Goal: Transaction & Acquisition: Download file/media

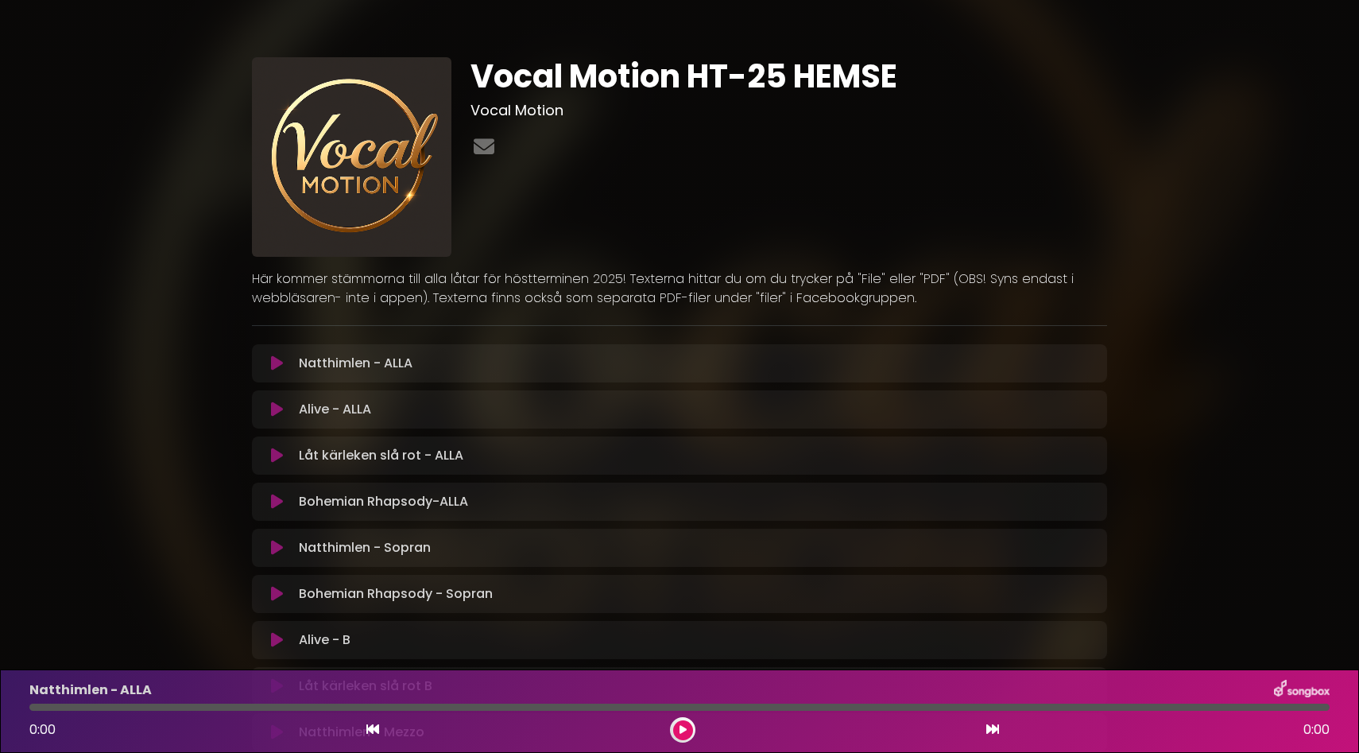
click at [284, 364] on button at bounding box center [276, 363] width 31 height 16
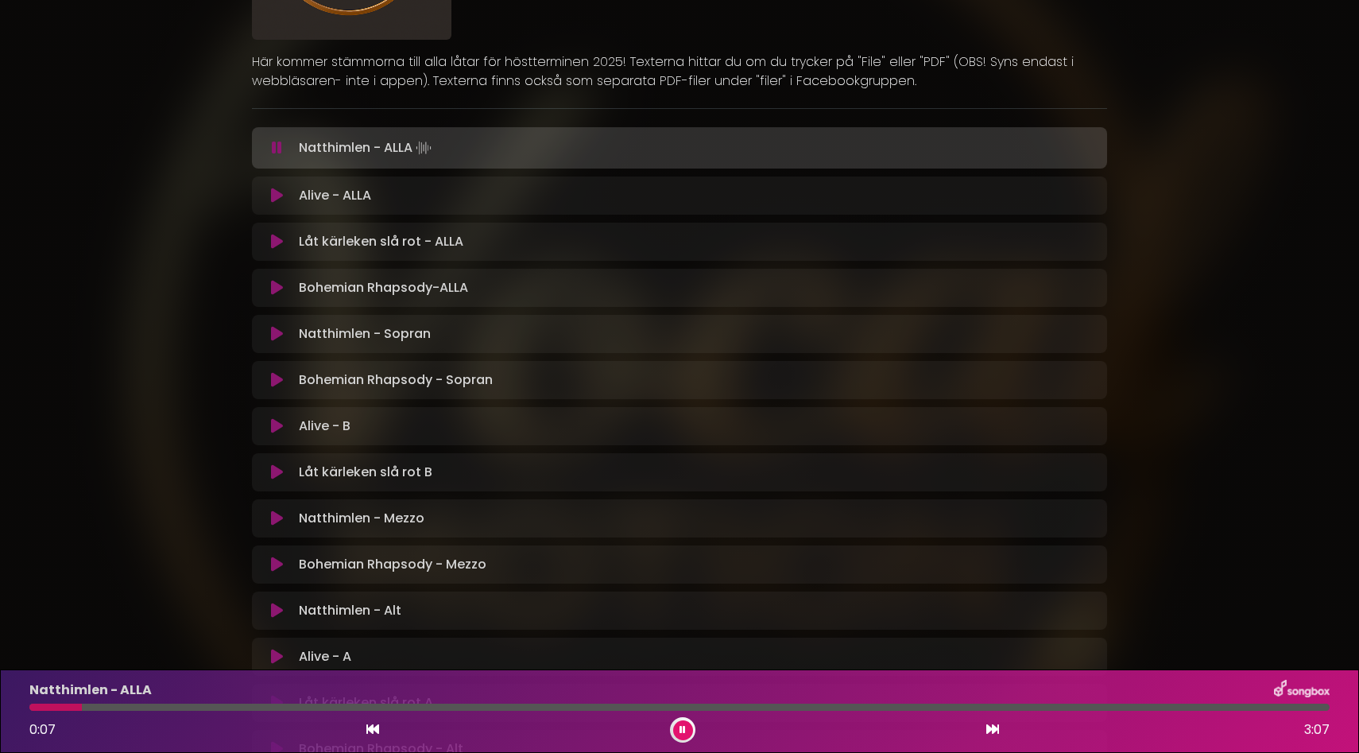
scroll to position [216, 0]
click at [296, 152] on div "Natthimlen - ALLA Loading Track..." at bounding box center [694, 148] width 805 height 22
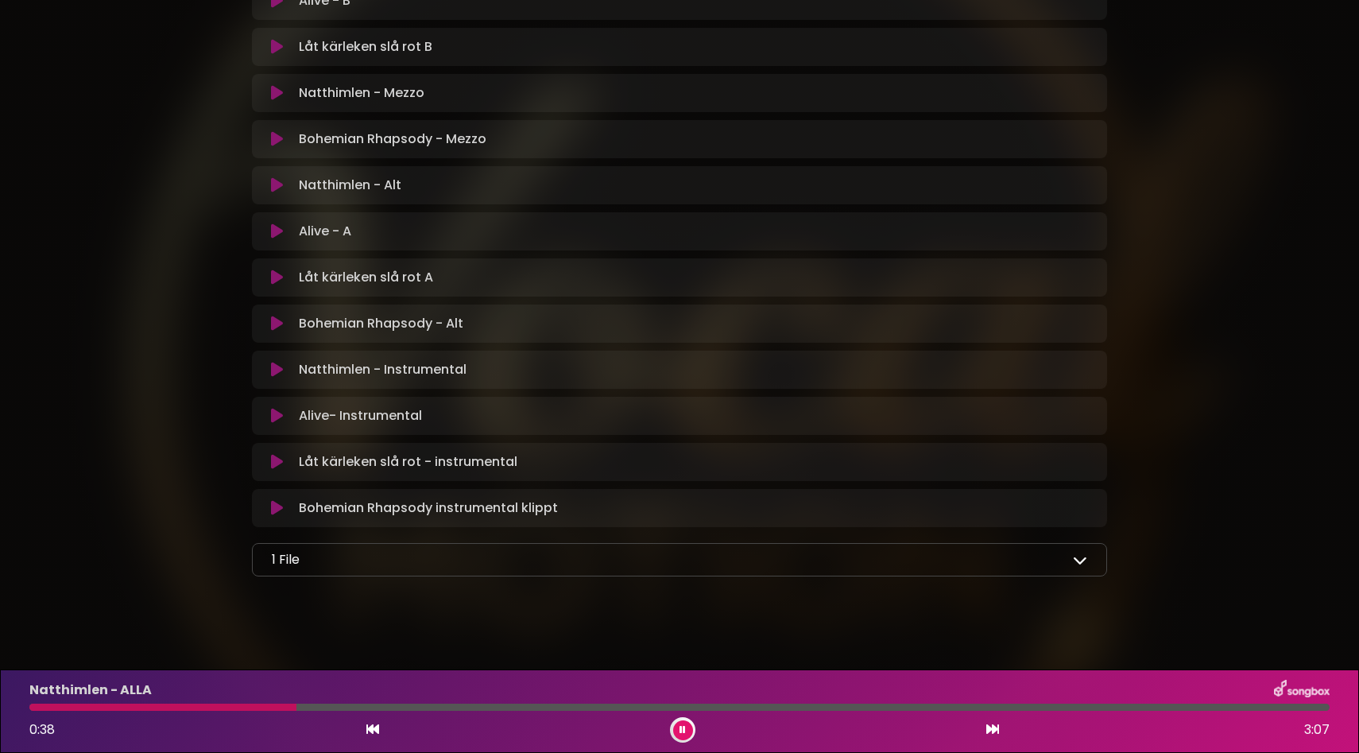
scroll to position [650, 0]
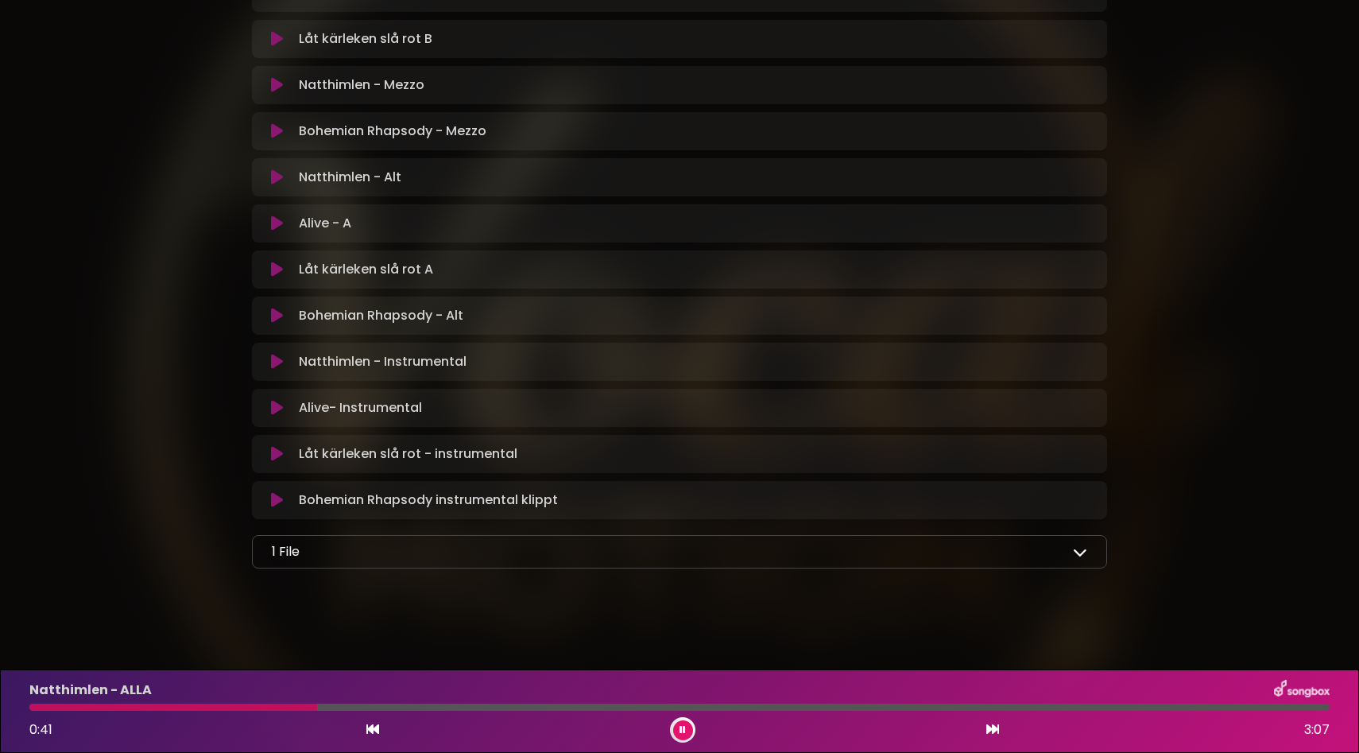
click at [1079, 554] on icon at bounding box center [1080, 551] width 14 height 14
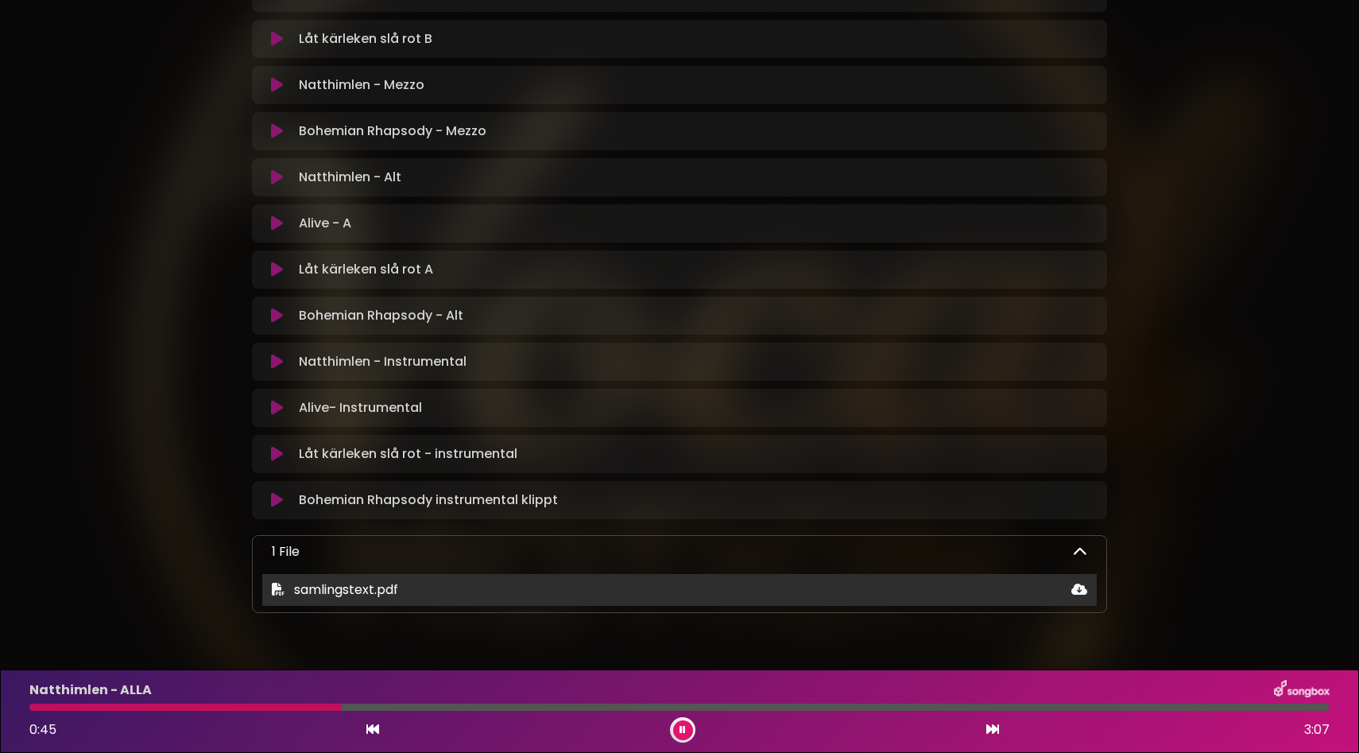
click at [385, 593] on span "samlingstext.pdf" at bounding box center [346, 589] width 104 height 18
click at [281, 595] on span "samlingstext.pdf" at bounding box center [335, 589] width 126 height 19
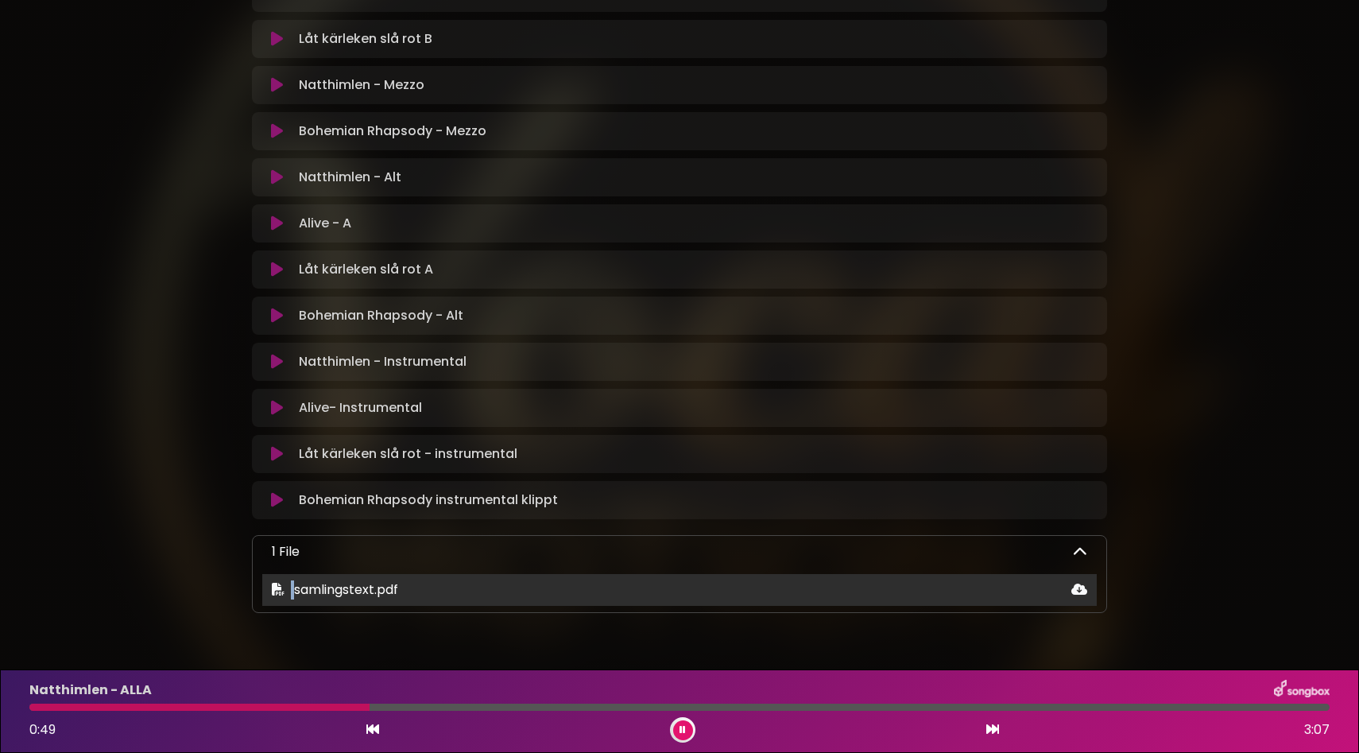
click at [281, 595] on span "samlingstext.pdf" at bounding box center [335, 589] width 126 height 19
click at [1078, 590] on icon at bounding box center [1079, 588] width 16 height 13
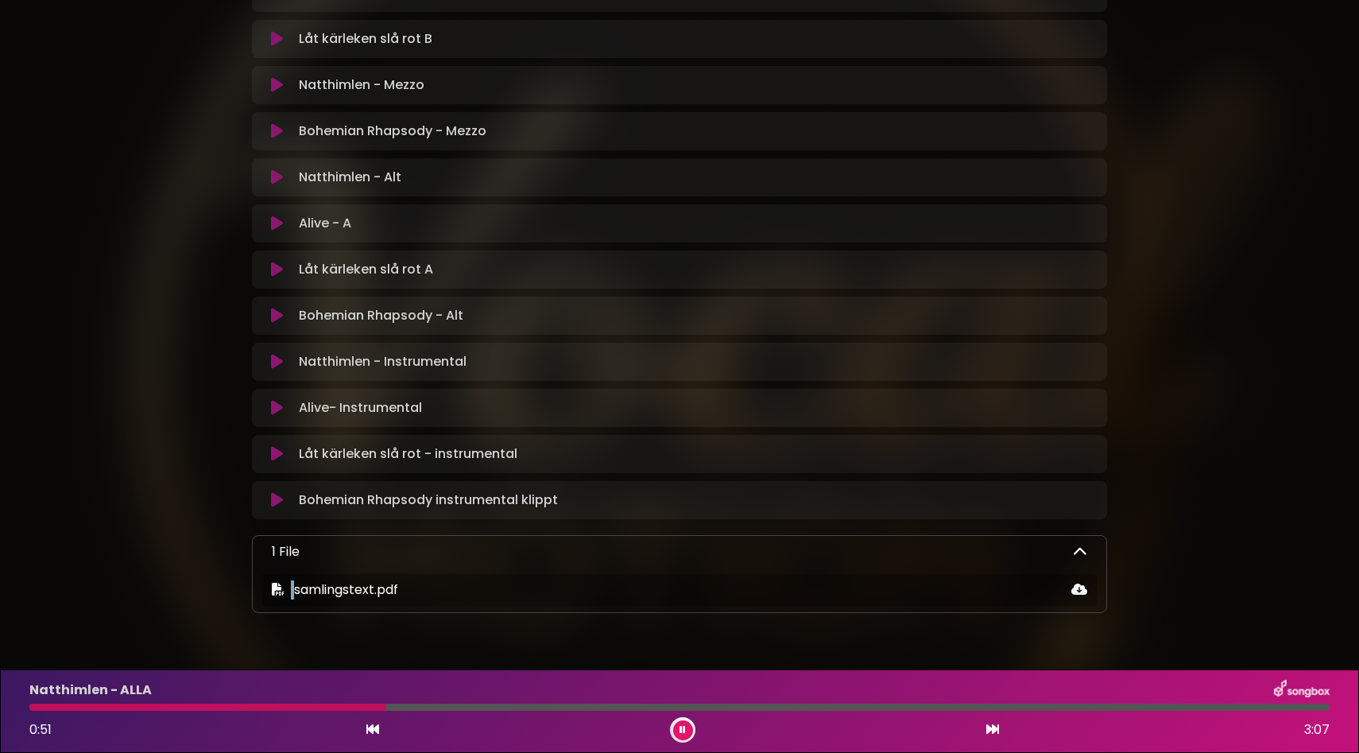
click at [276, 219] on icon at bounding box center [277, 223] width 12 height 16
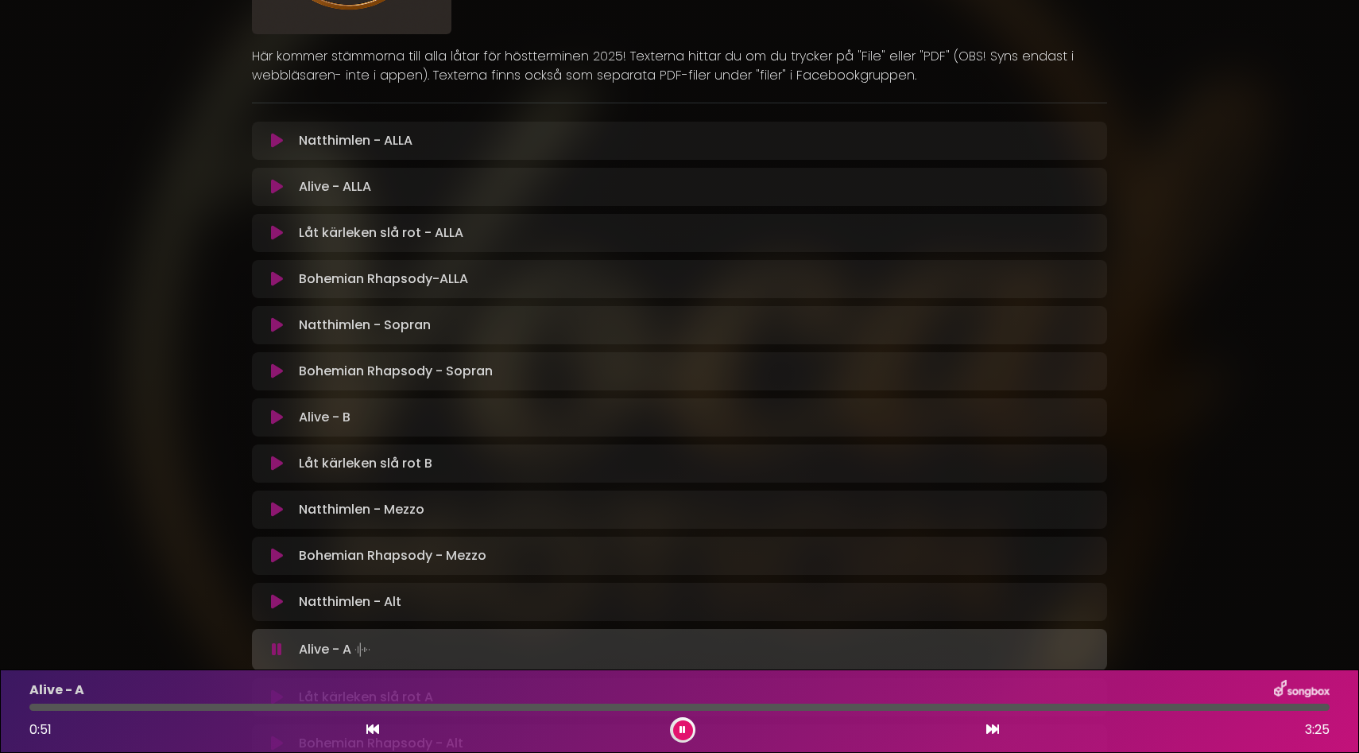
scroll to position [217, 0]
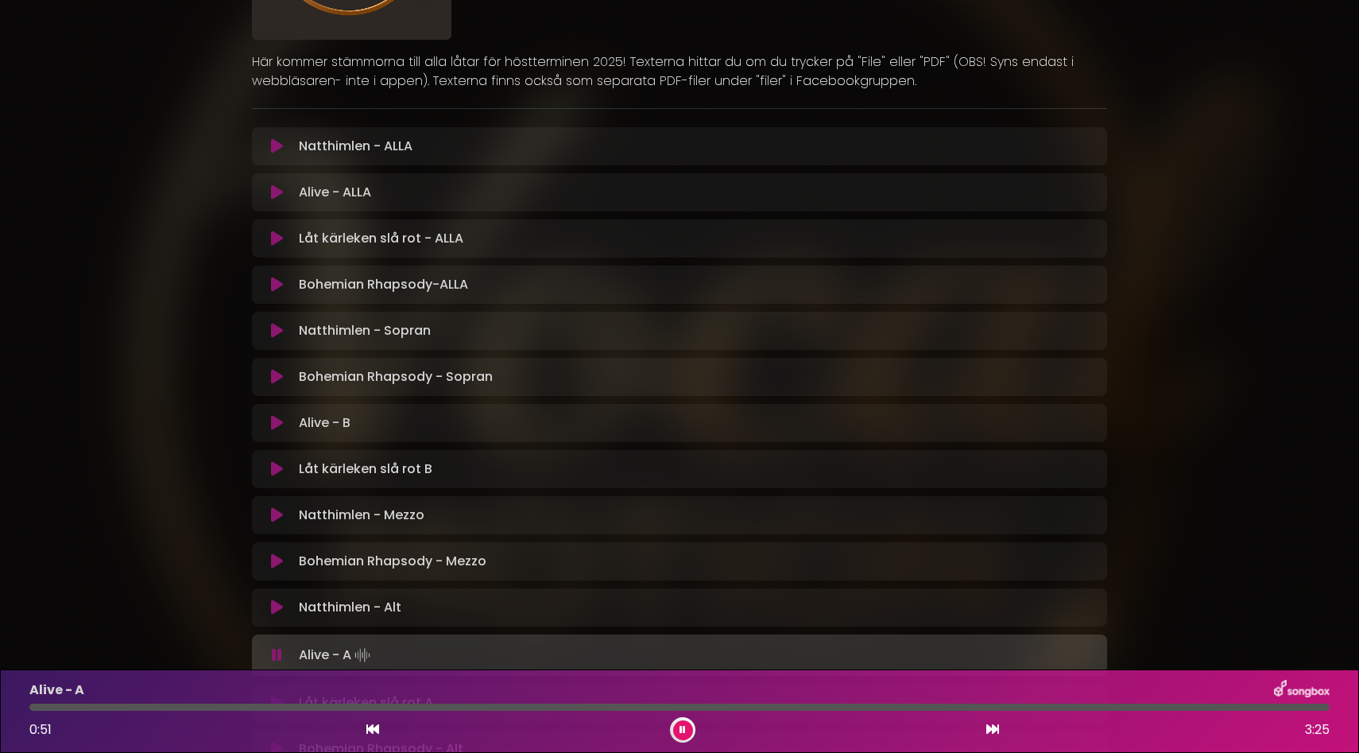
click at [274, 195] on icon at bounding box center [277, 192] width 12 height 16
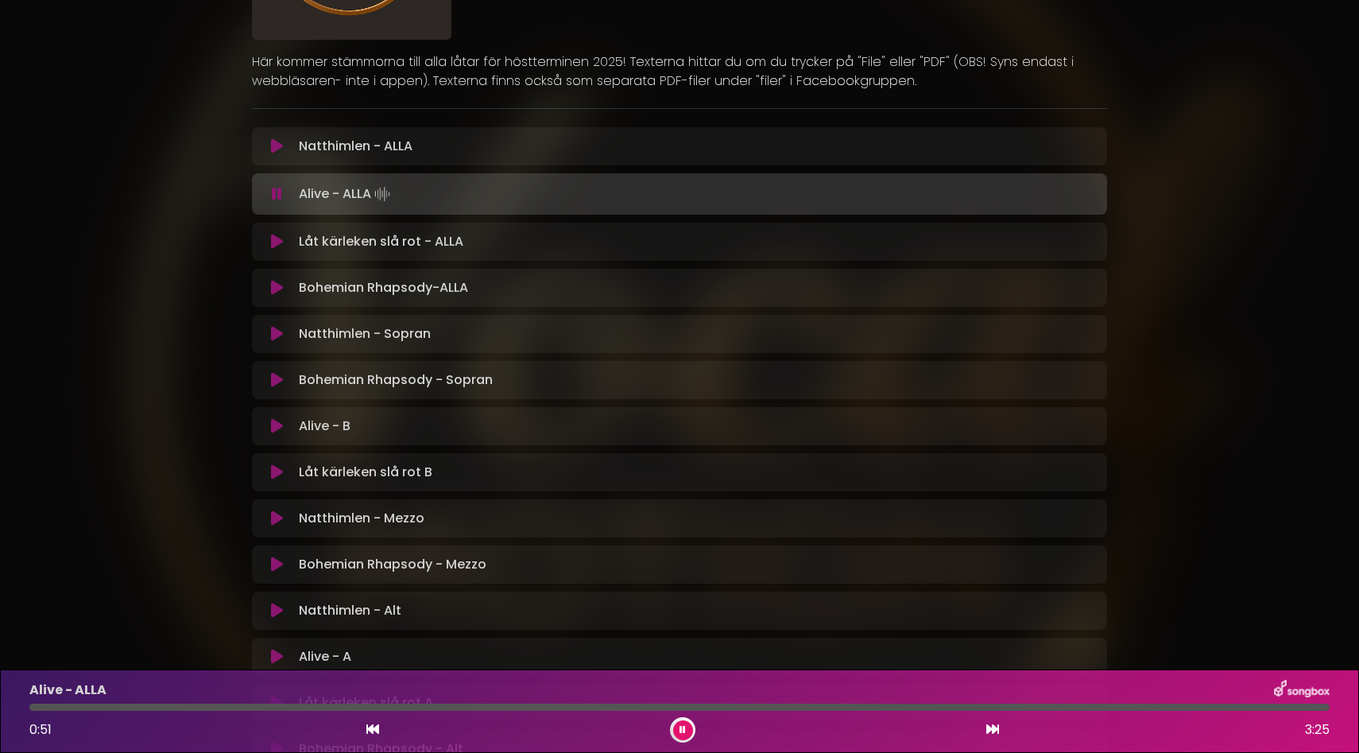
click at [372, 729] on icon at bounding box center [372, 728] width 13 height 13
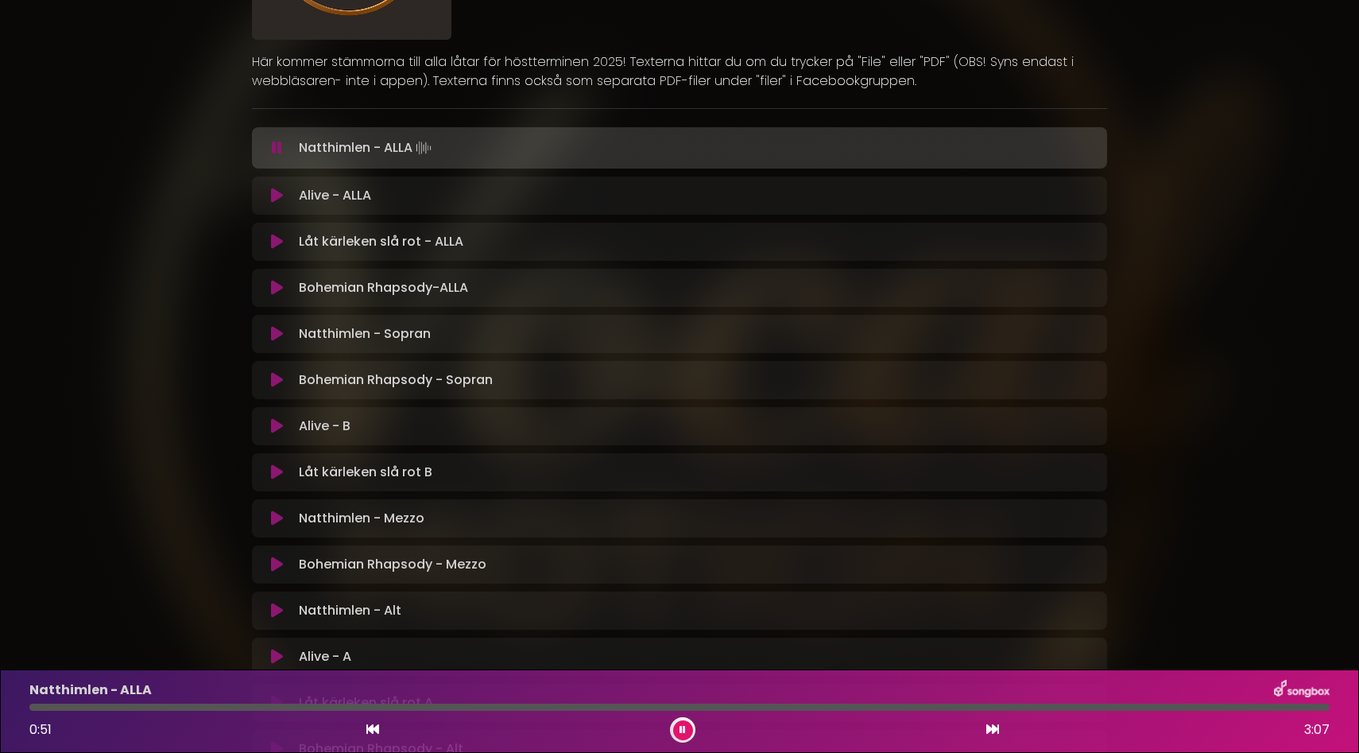
click at [372, 729] on icon at bounding box center [372, 728] width 13 height 13
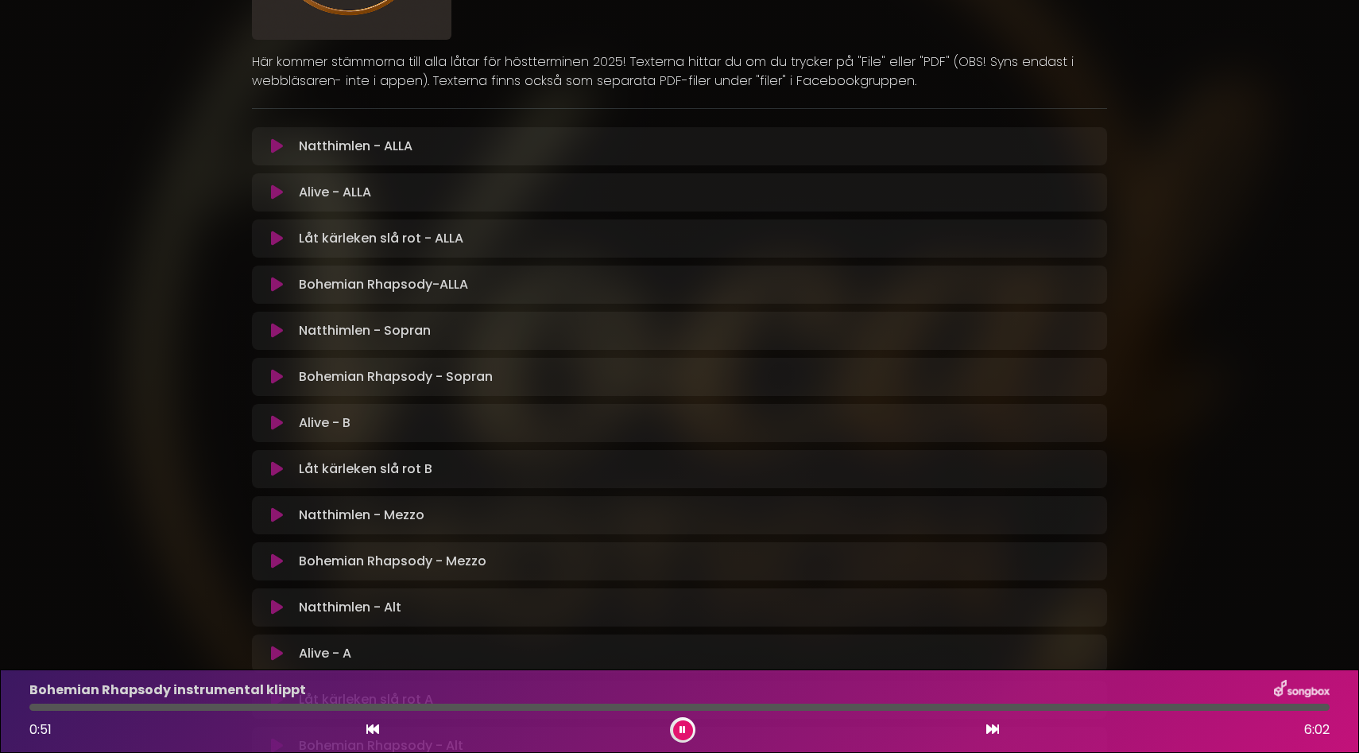
click at [282, 427] on icon at bounding box center [277, 423] width 12 height 16
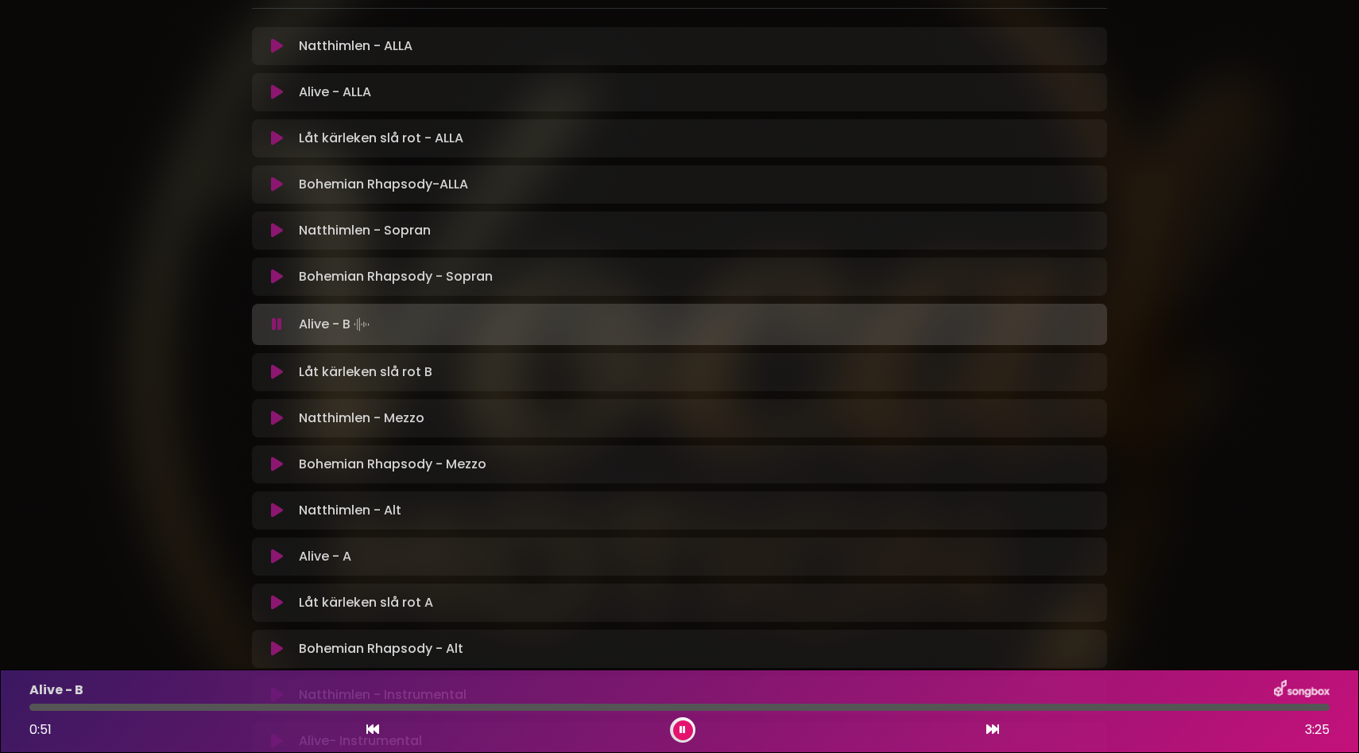
scroll to position [321, 0]
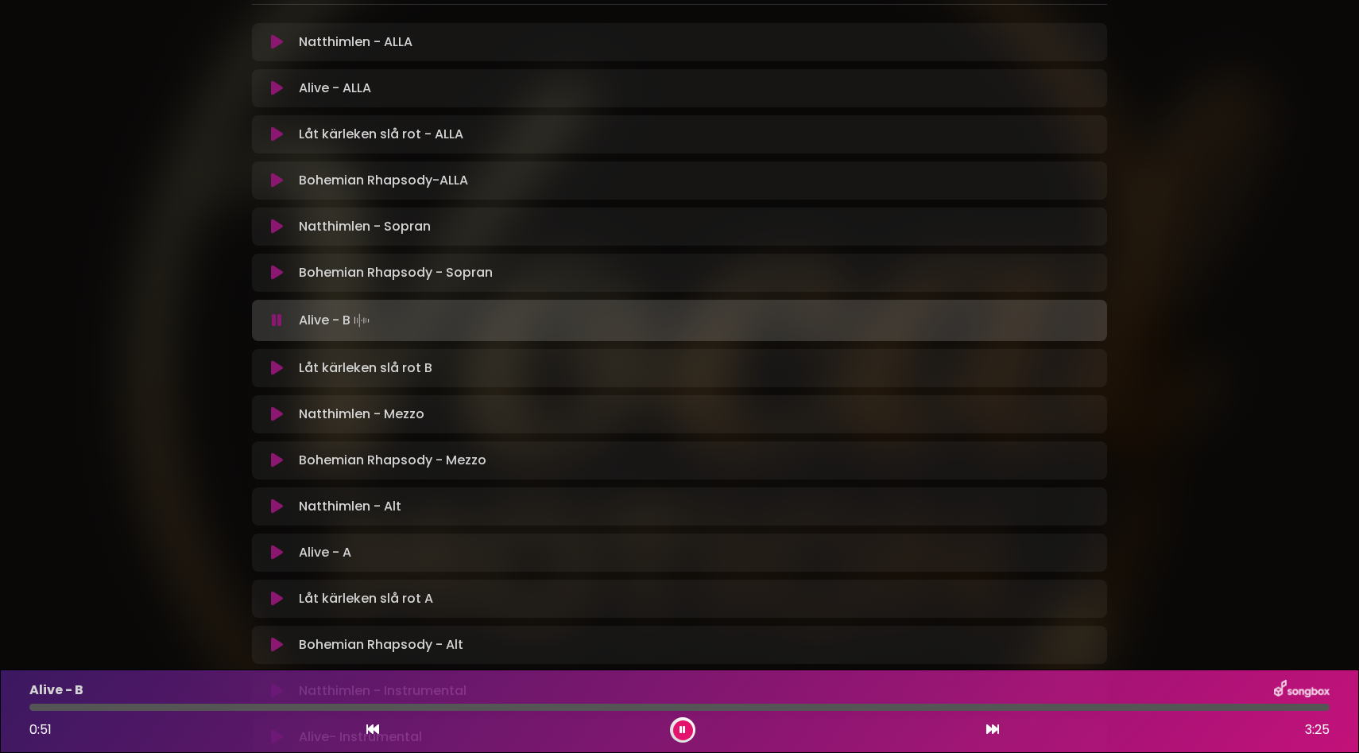
click at [352, 550] on div "Alive - A Loading Track..." at bounding box center [694, 552] width 805 height 19
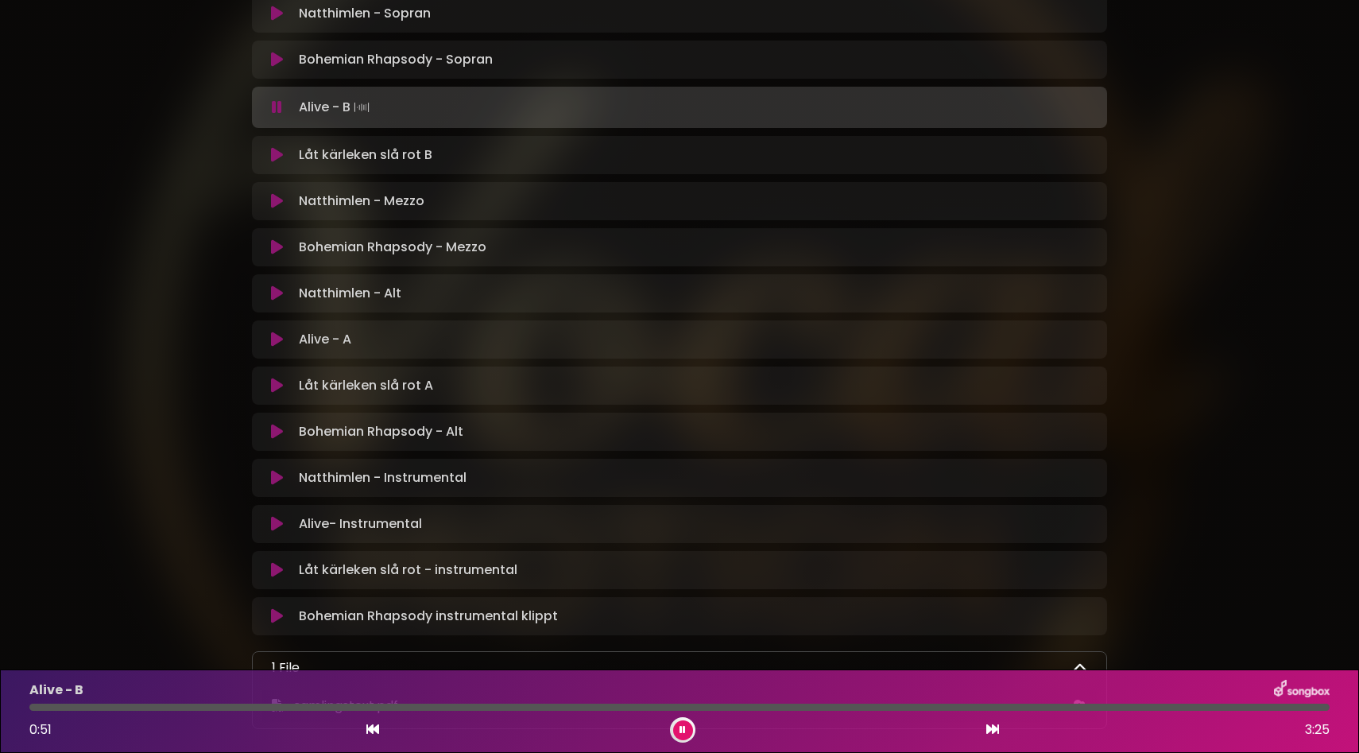
scroll to position [695, 0]
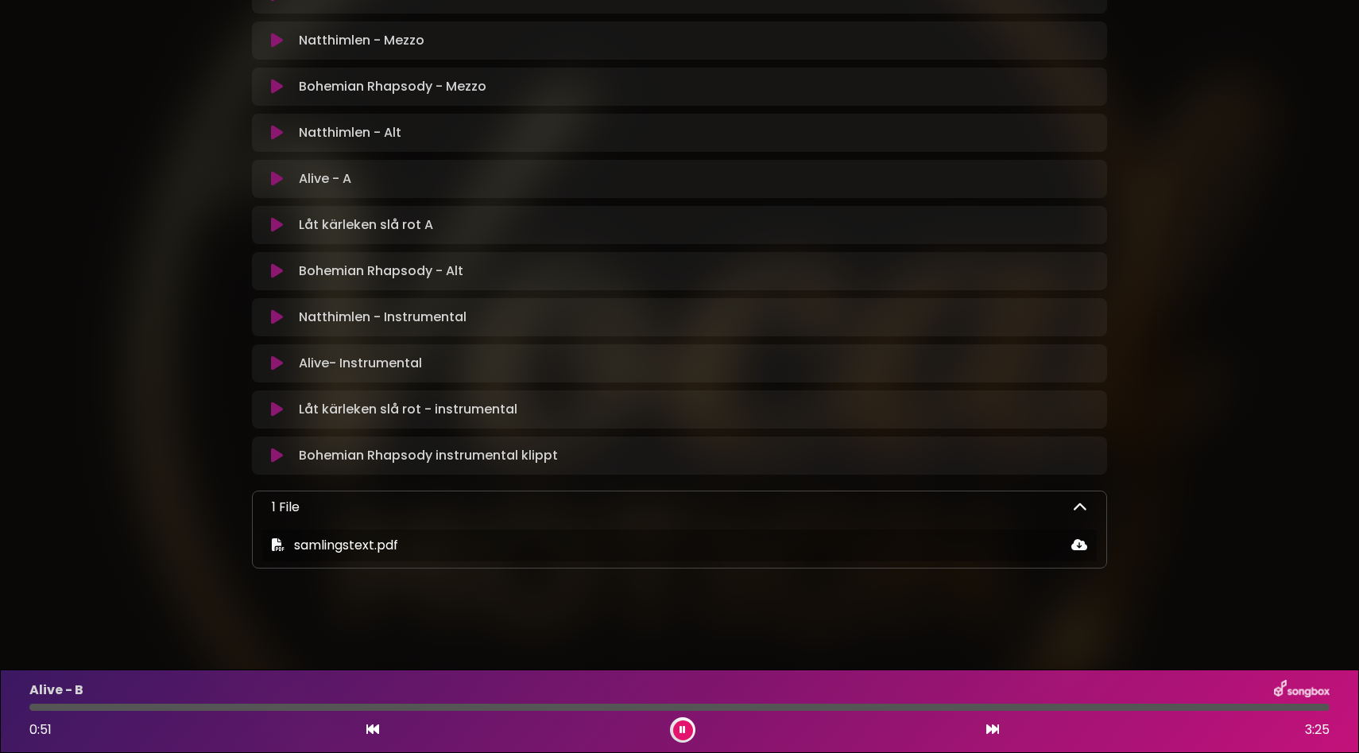
click at [278, 362] on icon at bounding box center [277, 363] width 12 height 16
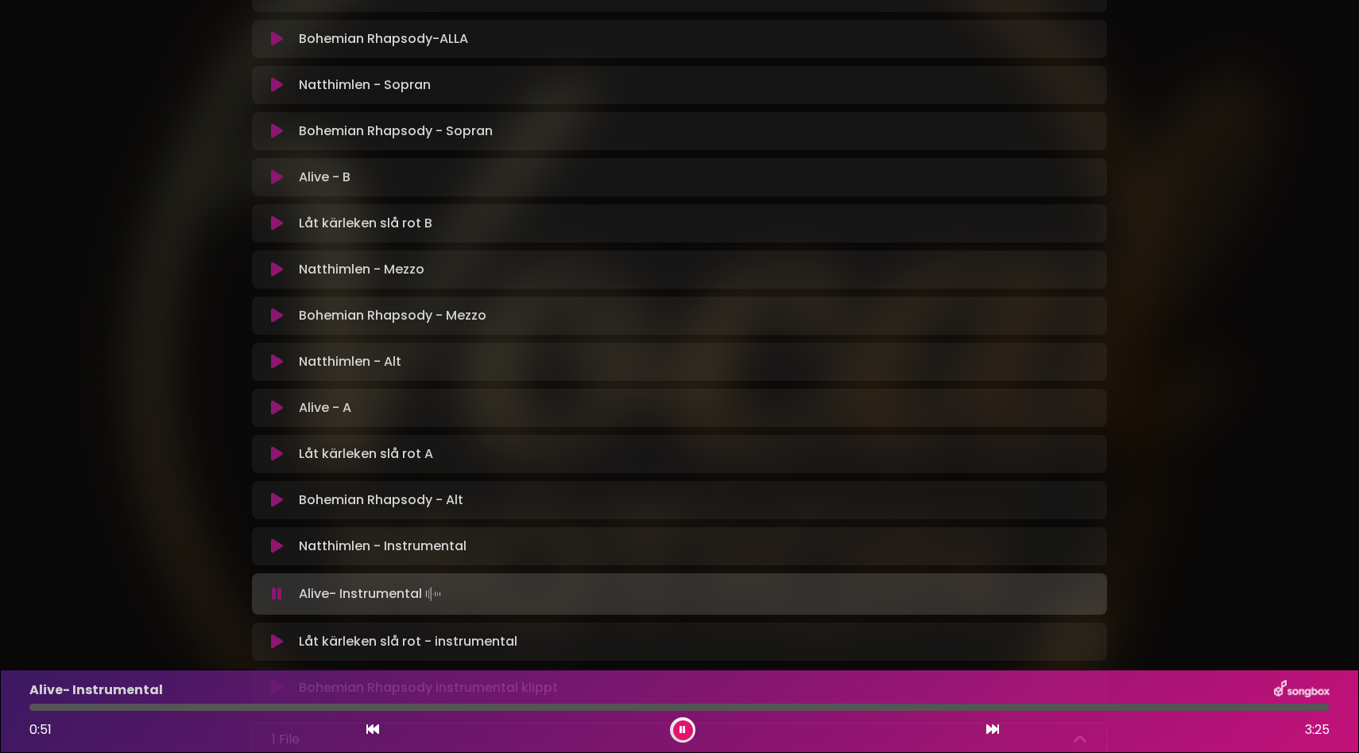
scroll to position [459, 0]
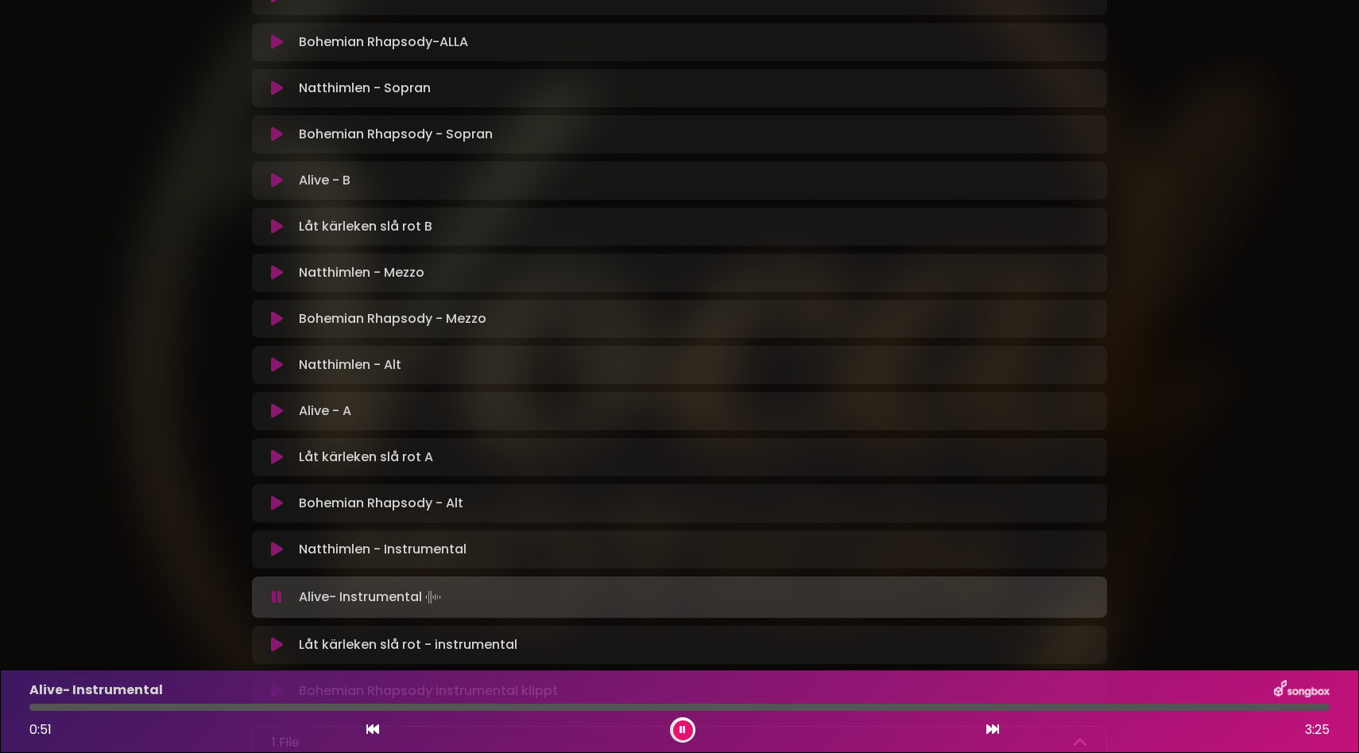
click at [346, 184] on p "Alive - B Loading Track..." at bounding box center [325, 180] width 52 height 19
click at [281, 178] on icon at bounding box center [277, 180] width 12 height 16
